Goal: Transaction & Acquisition: Purchase product/service

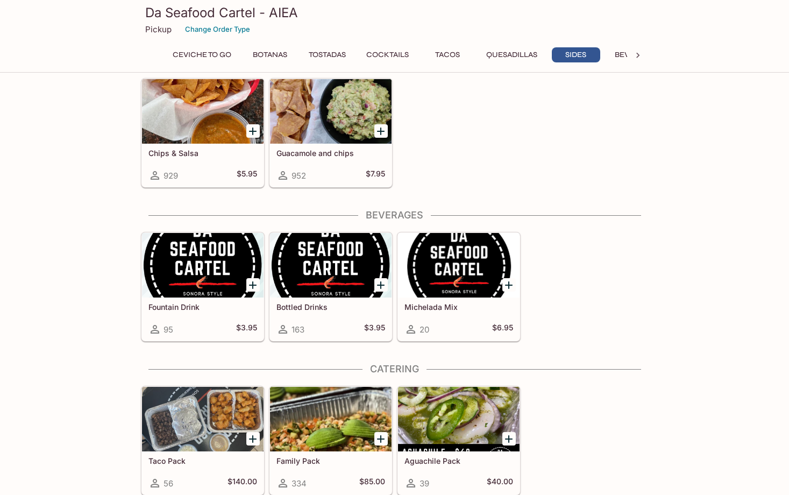
scroll to position [1528, 0]
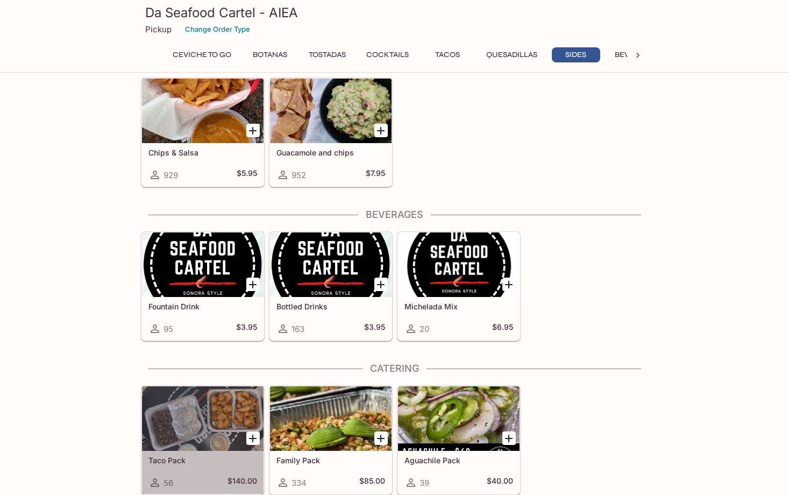
click at [203, 419] on div at bounding box center [203, 418] width 122 height 65
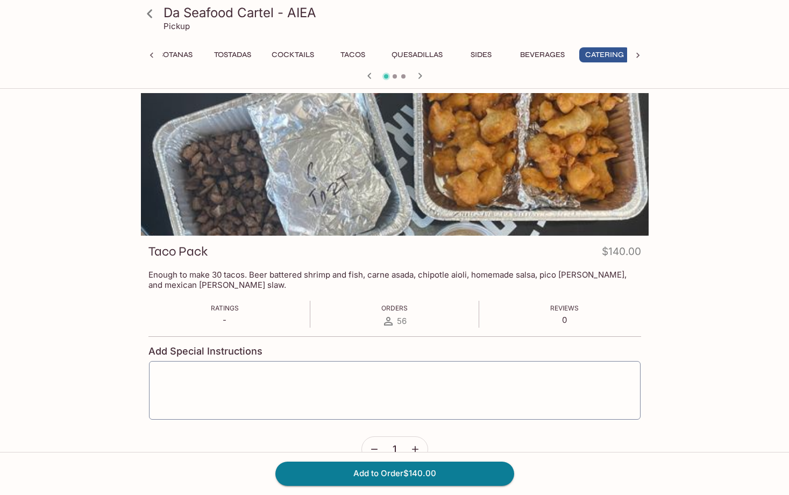
scroll to position [0, 102]
click at [533, 61] on button "Beverages" at bounding box center [539, 54] width 56 height 15
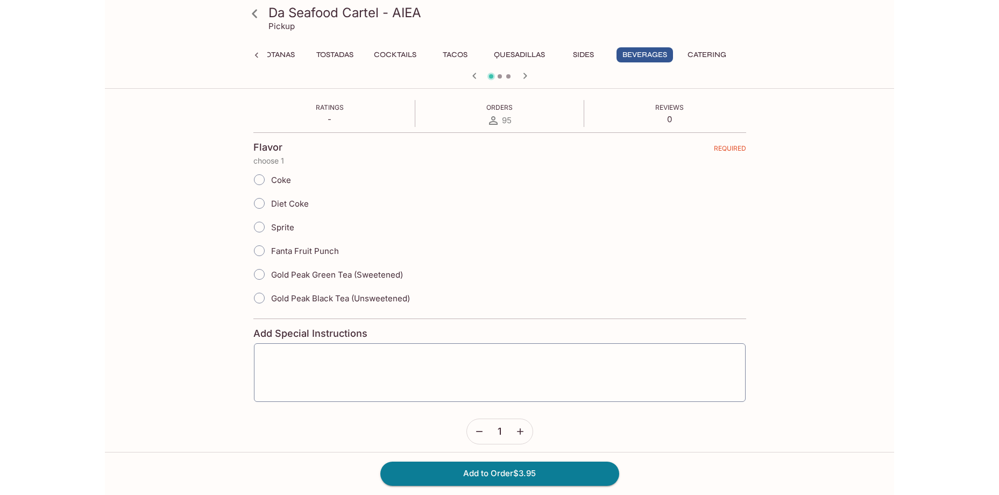
scroll to position [0, 0]
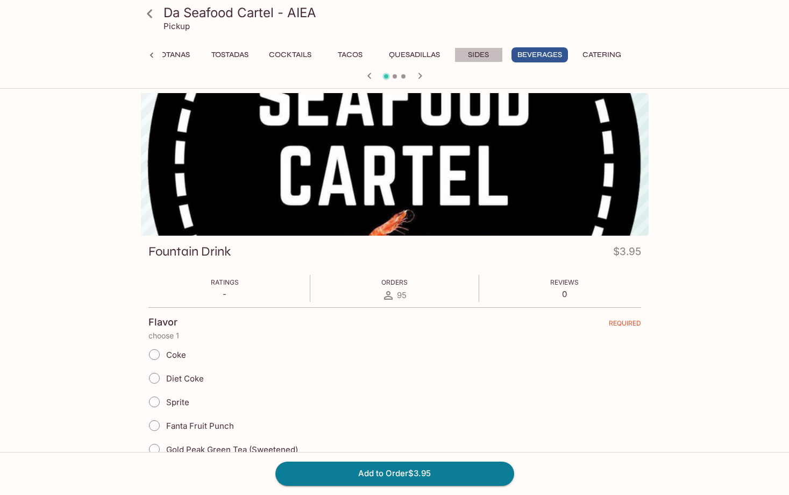
click at [489, 53] on button "Sides" at bounding box center [478, 54] width 48 height 15
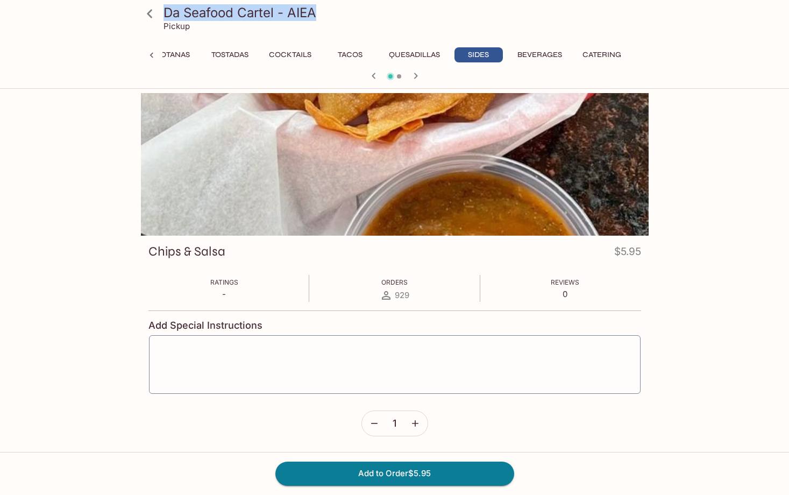
drag, startPoint x: 332, startPoint y: 10, endPoint x: 165, endPoint y: 8, distance: 167.3
click at [165, 8] on h3 "Da Seafood Cartel - AIEA" at bounding box center [403, 12] width 481 height 17
drag, startPoint x: 165, startPoint y: 8, endPoint x: 170, endPoint y: 10, distance: 6.1
copy h3 "Da Seafood Cartel - AIEA"
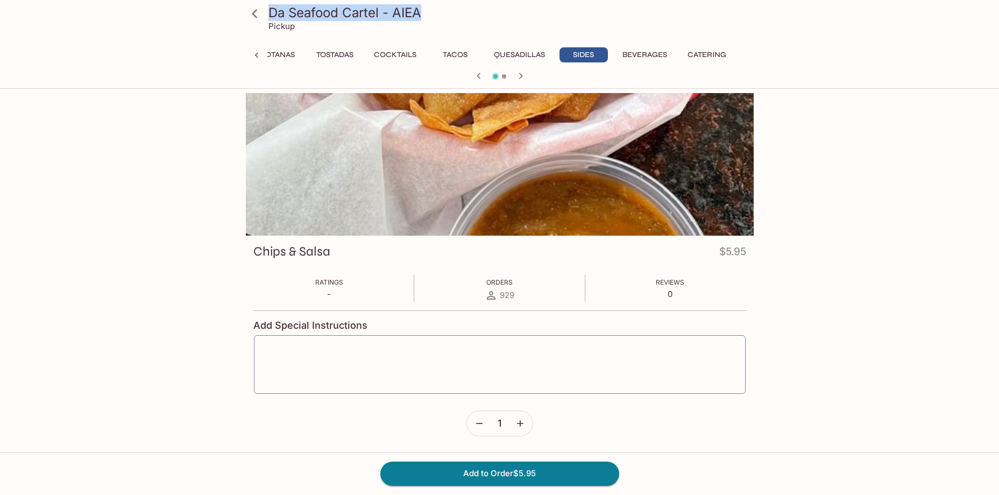
click at [647, 59] on button "Beverages" at bounding box center [644, 54] width 56 height 15
